Goal: Navigation & Orientation: Find specific page/section

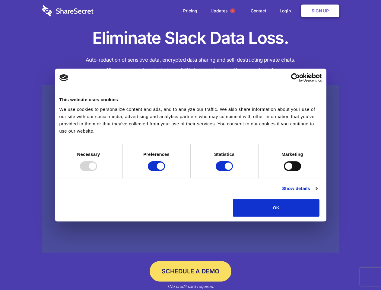
click at [97, 171] on div at bounding box center [88, 166] width 17 height 10
click at [165, 171] on input "Preferences" at bounding box center [156, 166] width 17 height 10
checkbox input "false"
click at [225, 171] on input "Statistics" at bounding box center [224, 166] width 17 height 10
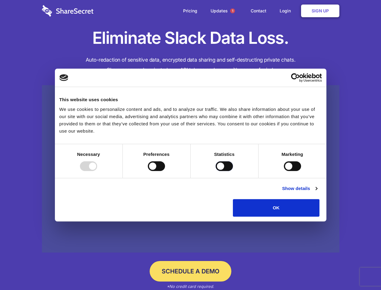
checkbox input "false"
click at [284, 171] on input "Marketing" at bounding box center [292, 166] width 17 height 10
checkbox input "true"
click at [317, 192] on link "Show details" at bounding box center [299, 188] width 35 height 7
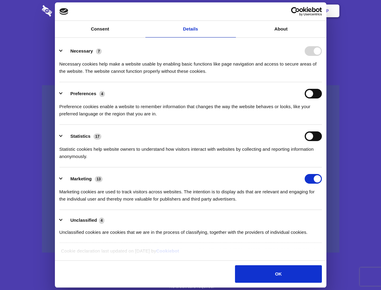
click at [322, 117] on div "Preferences 4 Preference cookies enable a website to remember information that …" at bounding box center [190, 103] width 263 height 29
click at [233, 11] on span "1" at bounding box center [232, 10] width 5 height 5
